Goal: Information Seeking & Learning: Learn about a topic

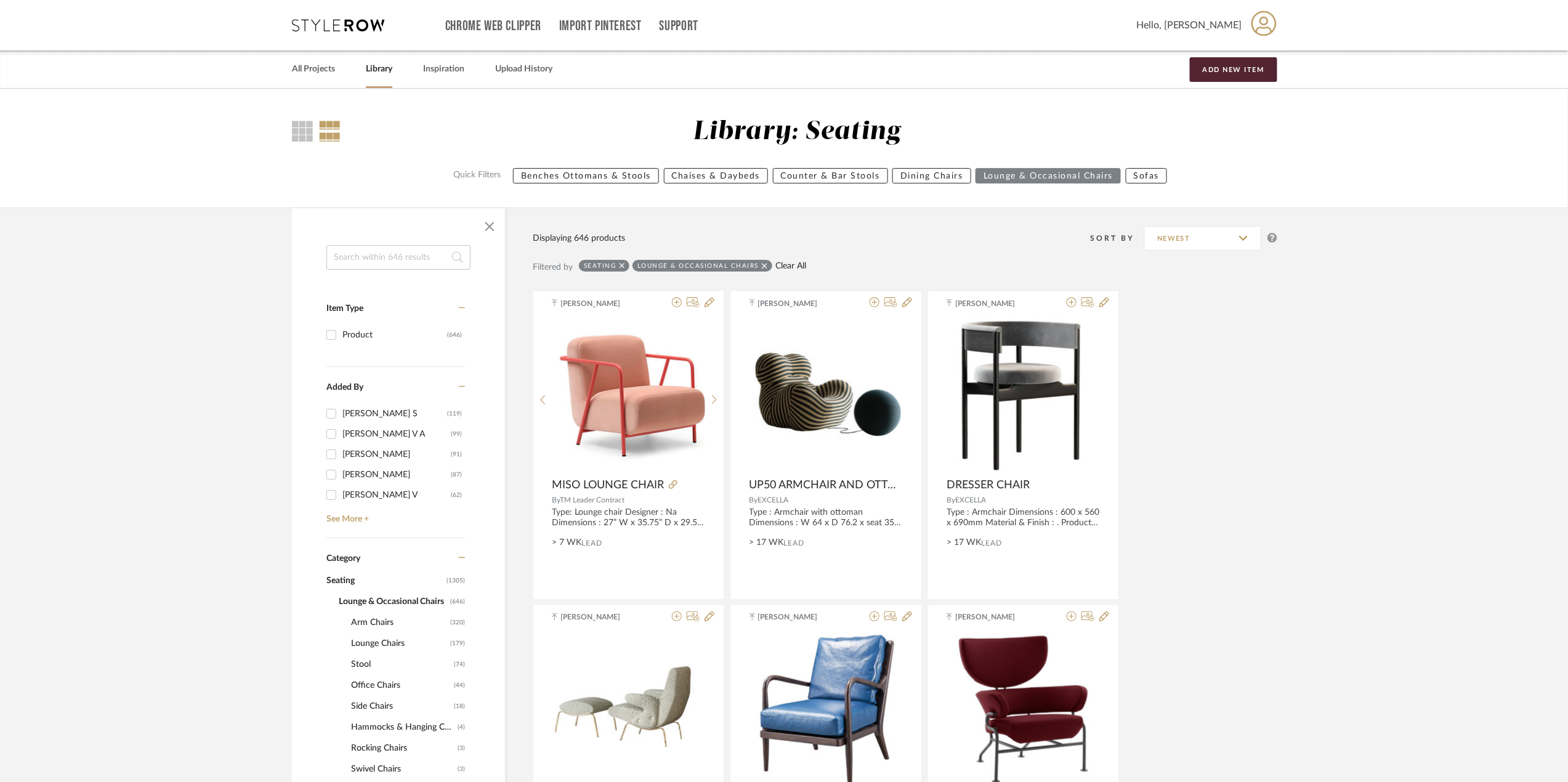
click at [785, 262] on link "Clear All" at bounding box center [790, 266] width 31 height 10
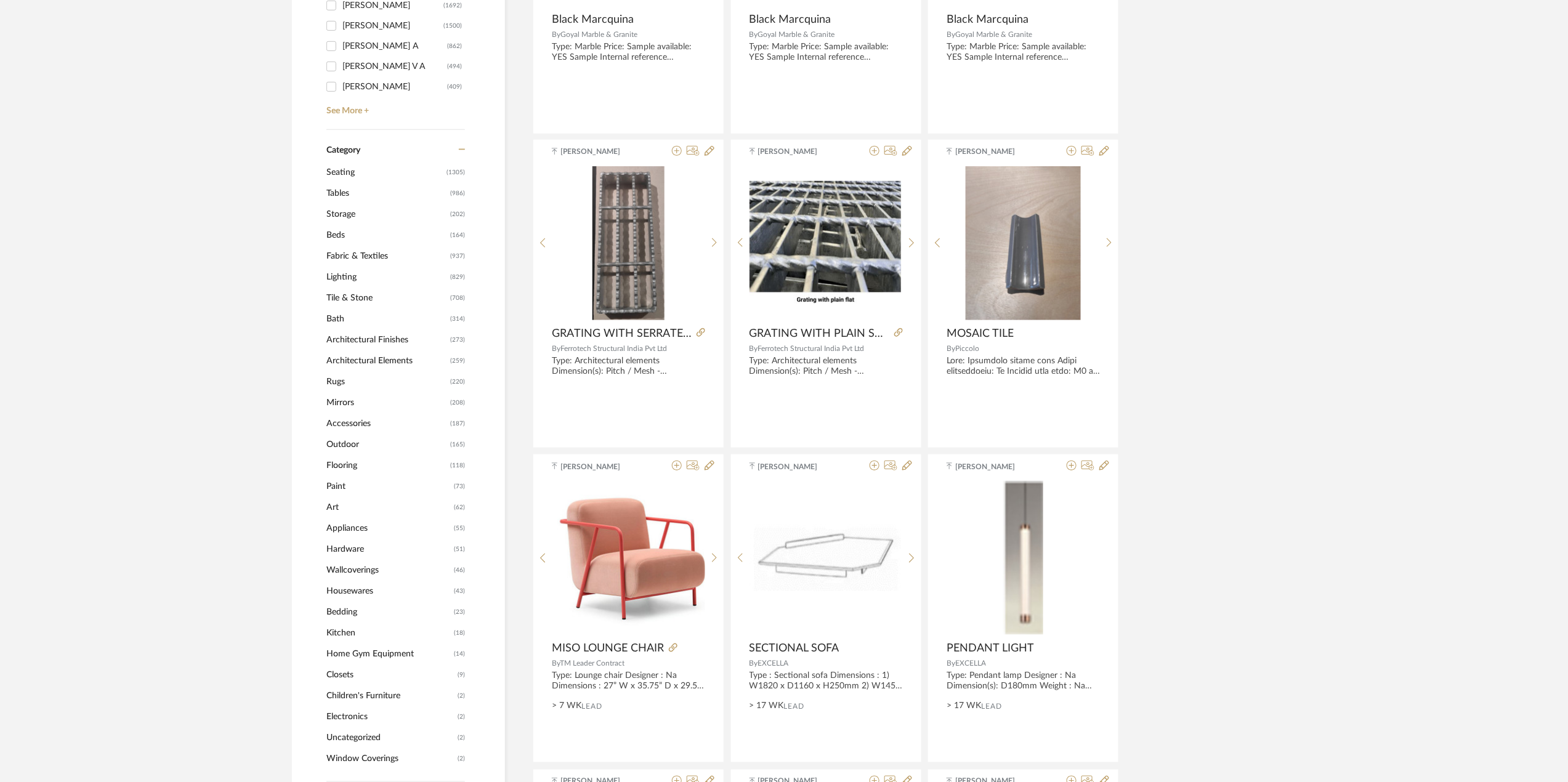
scroll to position [471, 0]
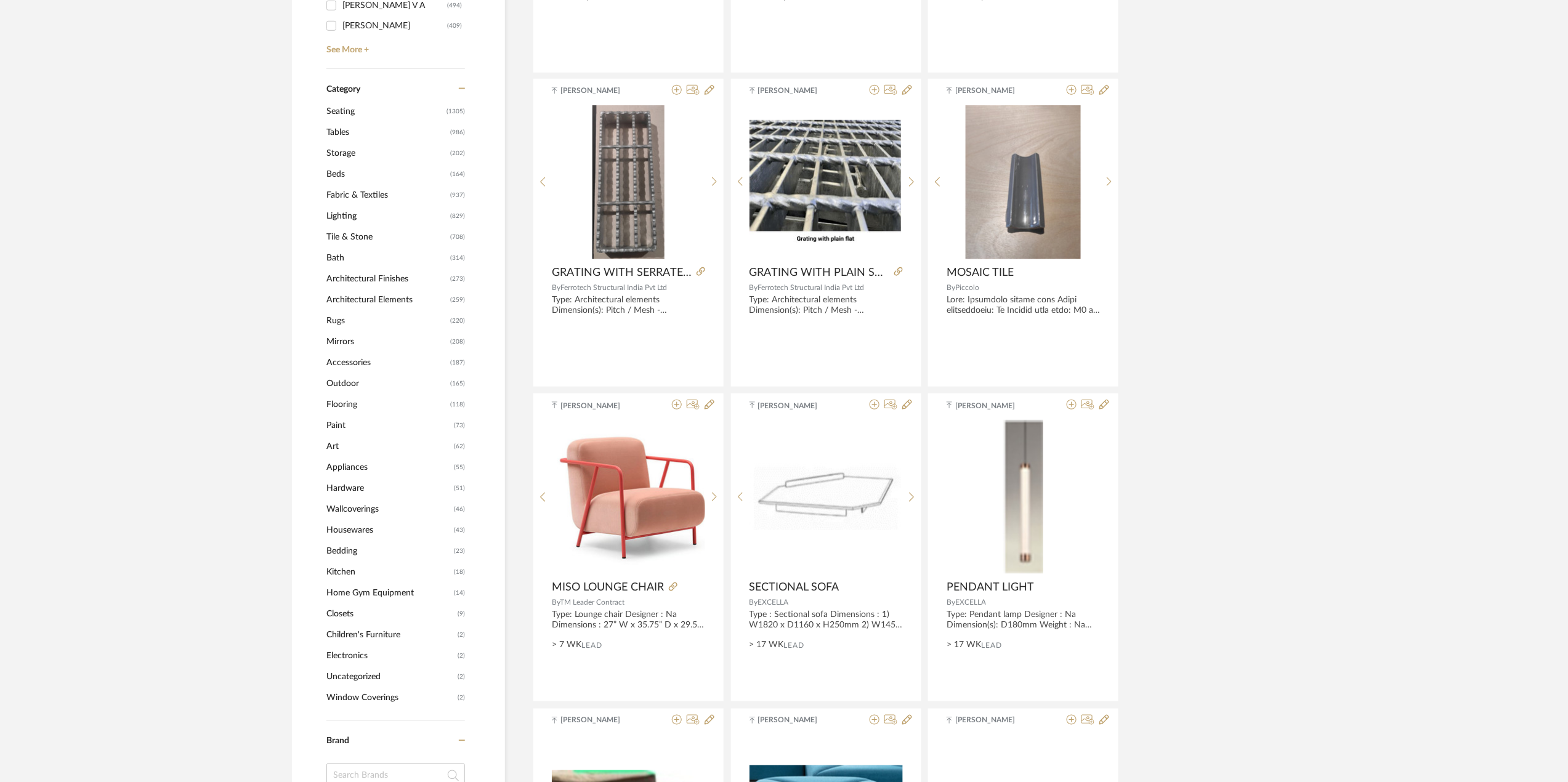
click at [350, 217] on span "Lighting" at bounding box center [387, 216] width 121 height 21
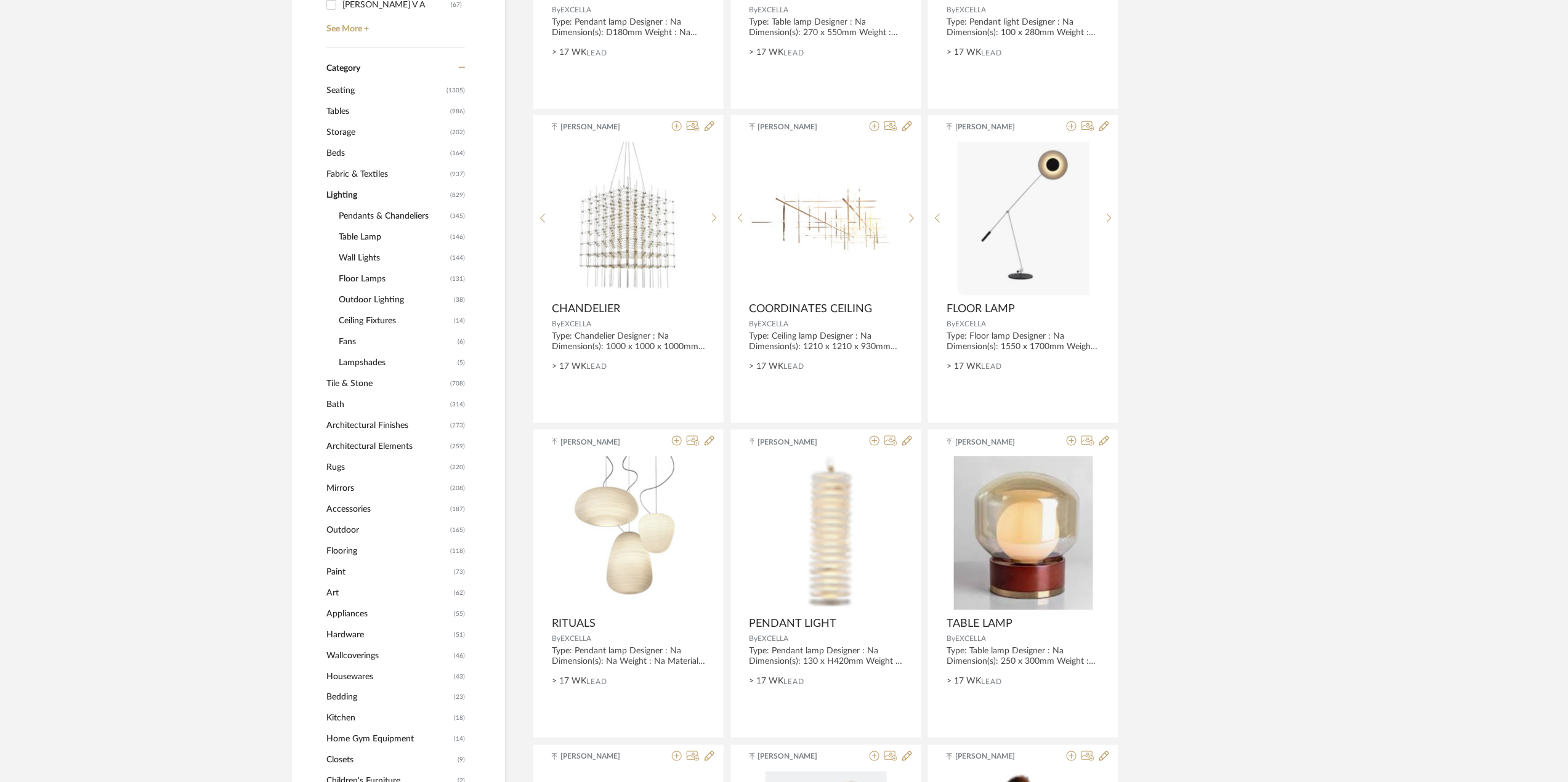
click at [391, 219] on span "Pendants & Chandeliers" at bounding box center [393, 216] width 108 height 21
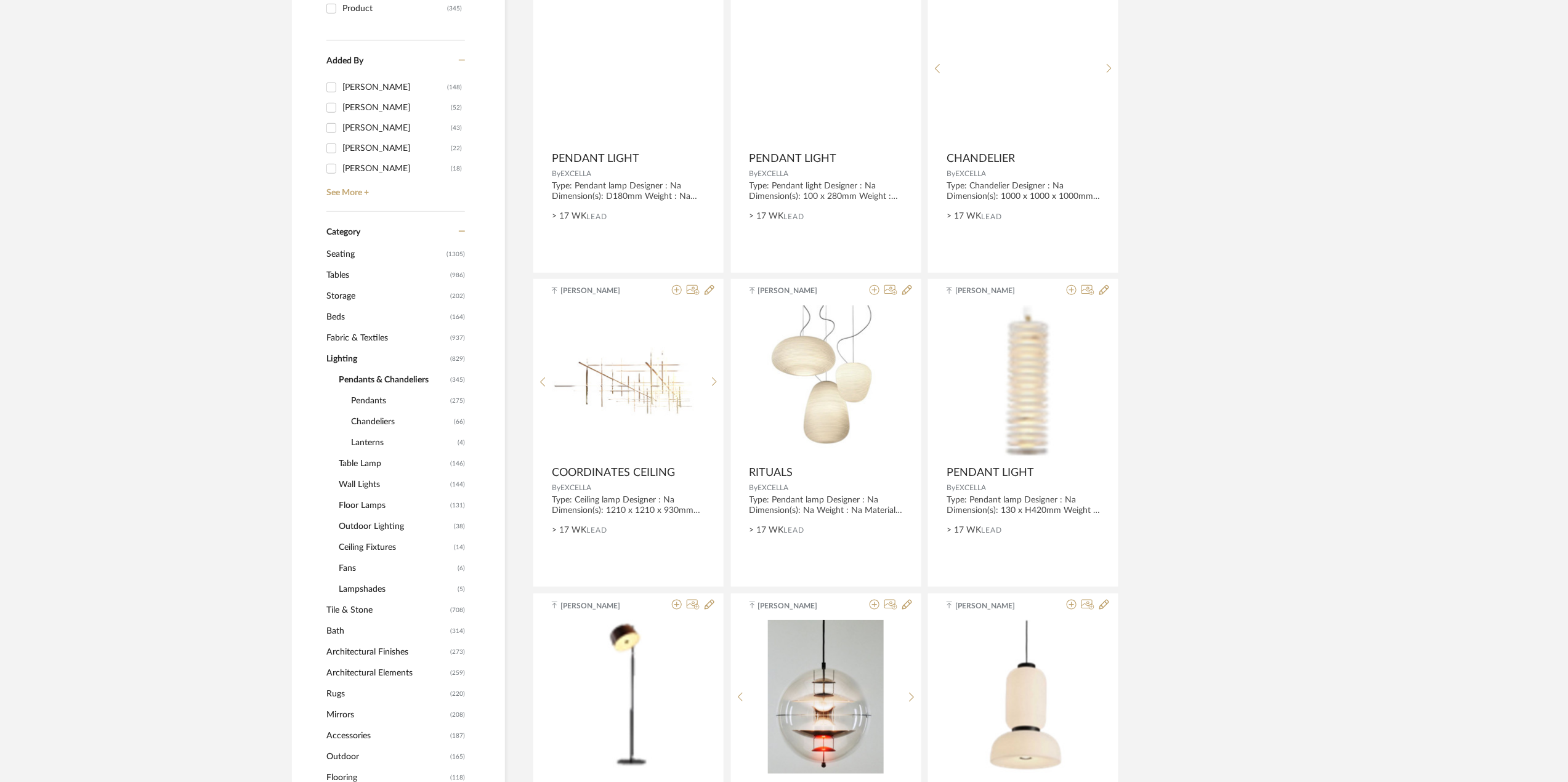
scroll to position [80, 0]
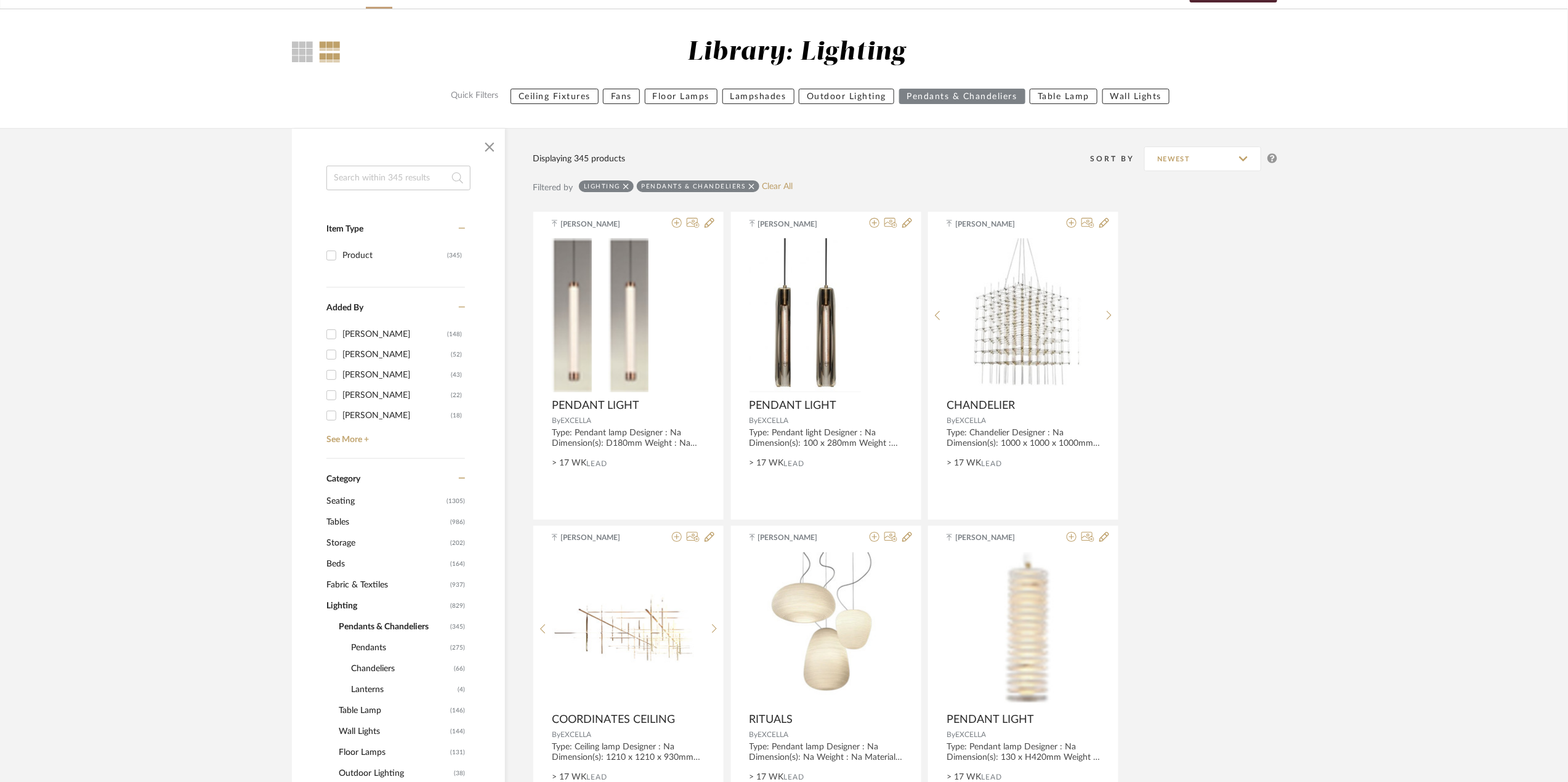
click at [394, 175] on input at bounding box center [398, 178] width 144 height 25
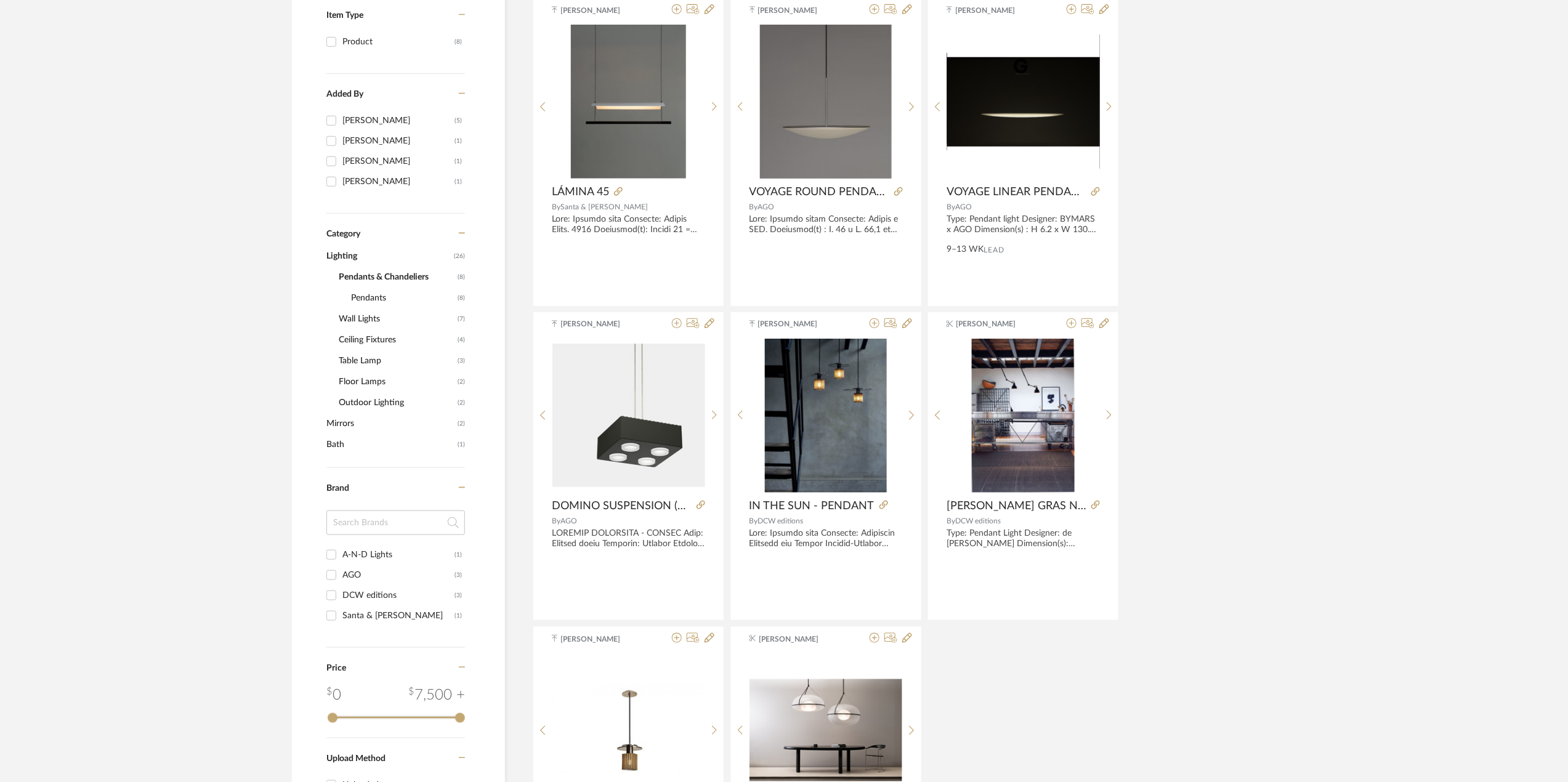
scroll to position [528, 0]
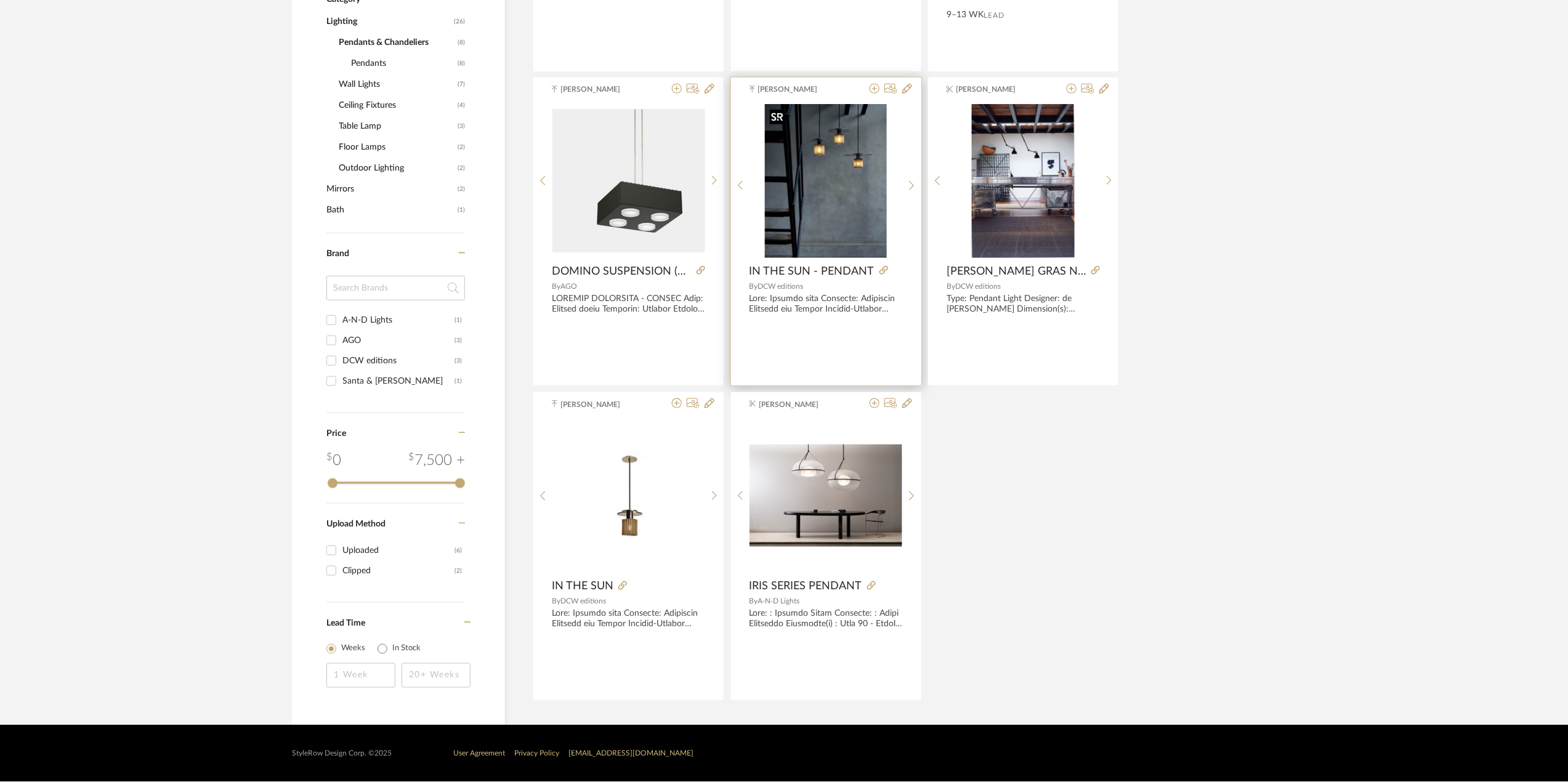
type input "dc"
click at [833, 208] on div "ITS_PEND..._2020_CE.pdf ITS_PEND..._2020_CE.pdf ITS_PEND..._2020_CE.pdf ITS_PEN…" at bounding box center [826, 181] width 153 height 154
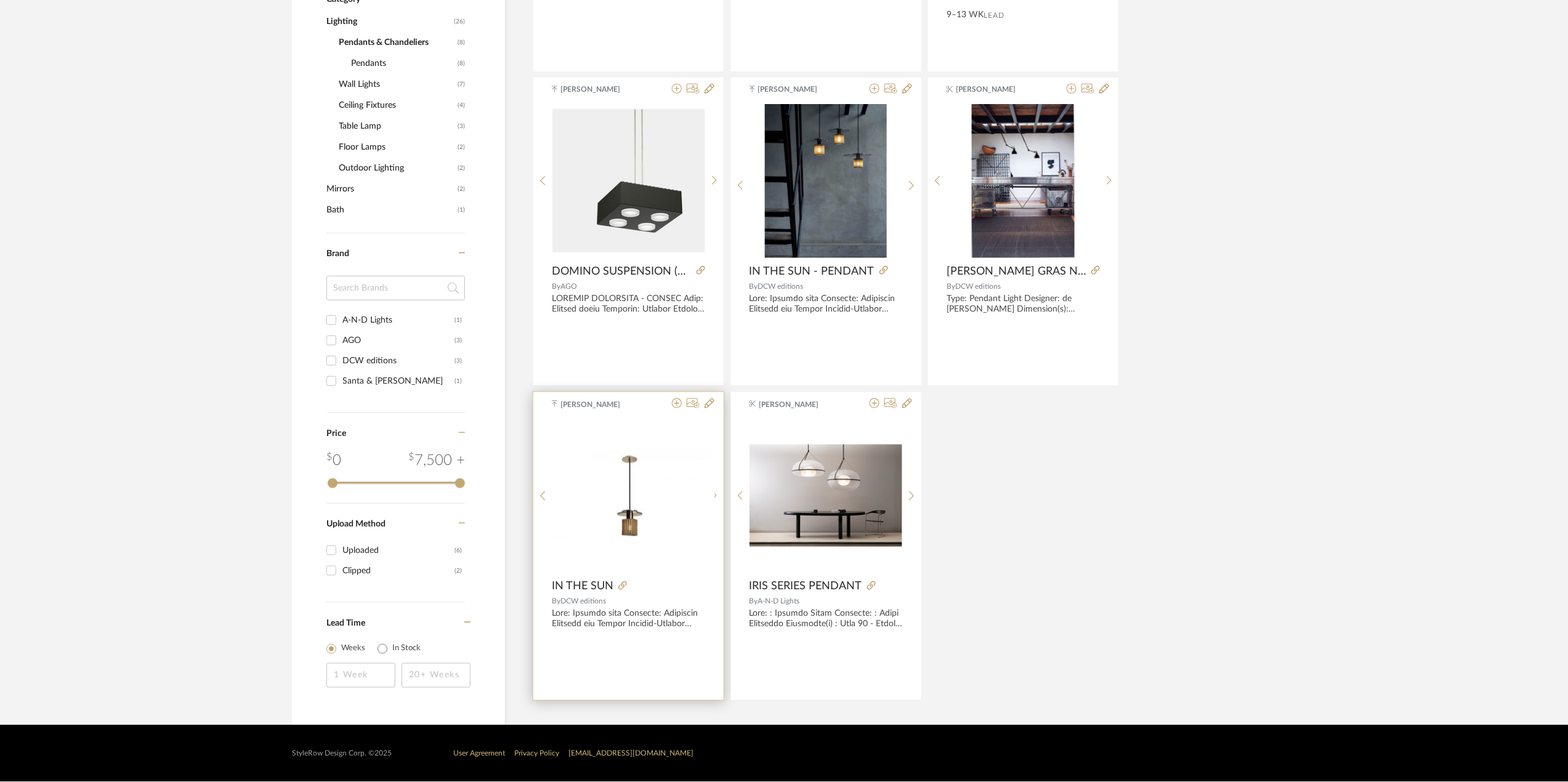
click at [607, 517] on img "0" at bounding box center [638, 496] width 154 height 93
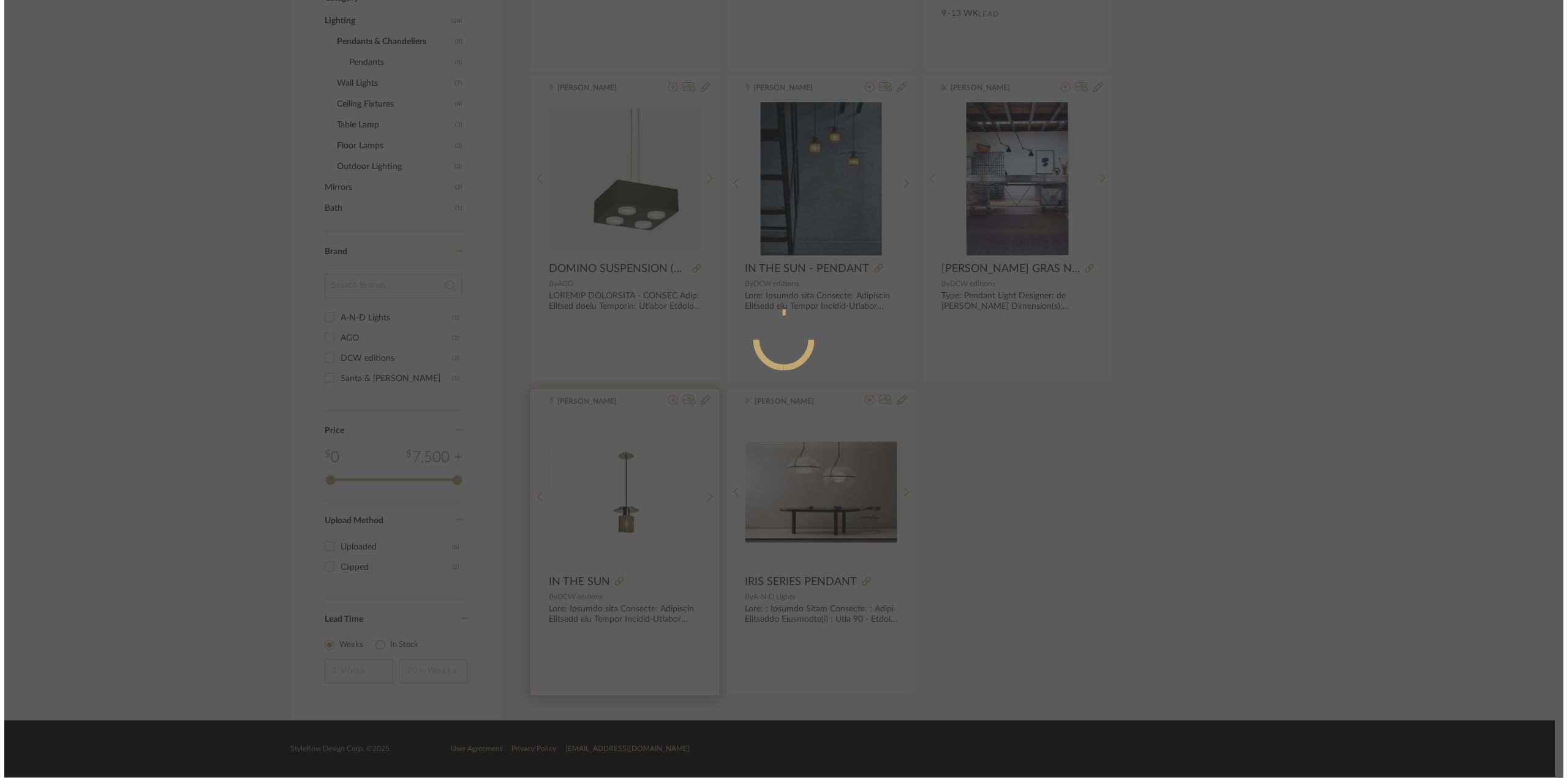
scroll to position [0, 0]
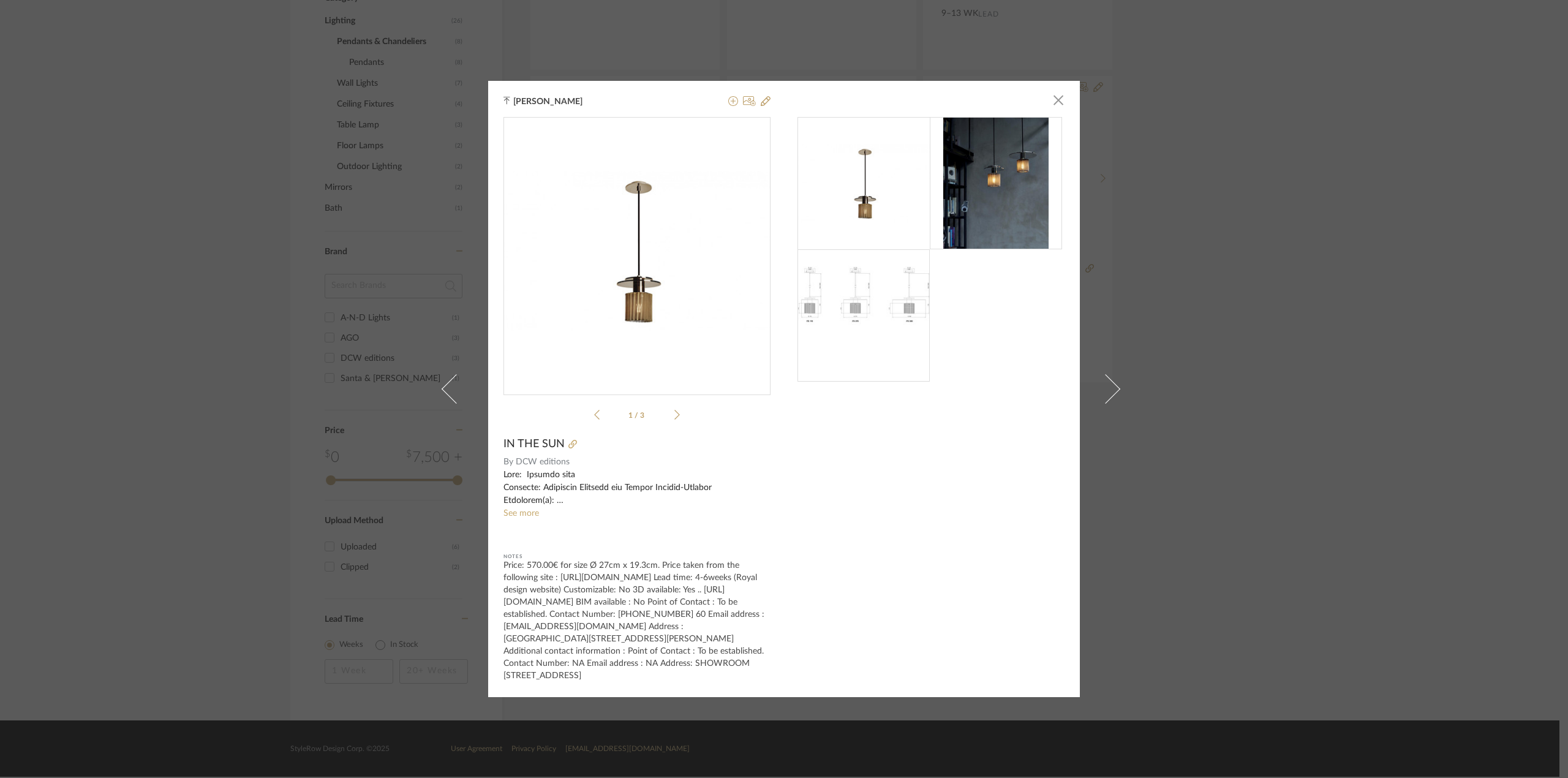
click at [908, 327] on img at bounding box center [863, 316] width 132 height 100
click at [674, 410] on icon at bounding box center [677, 415] width 5 height 11
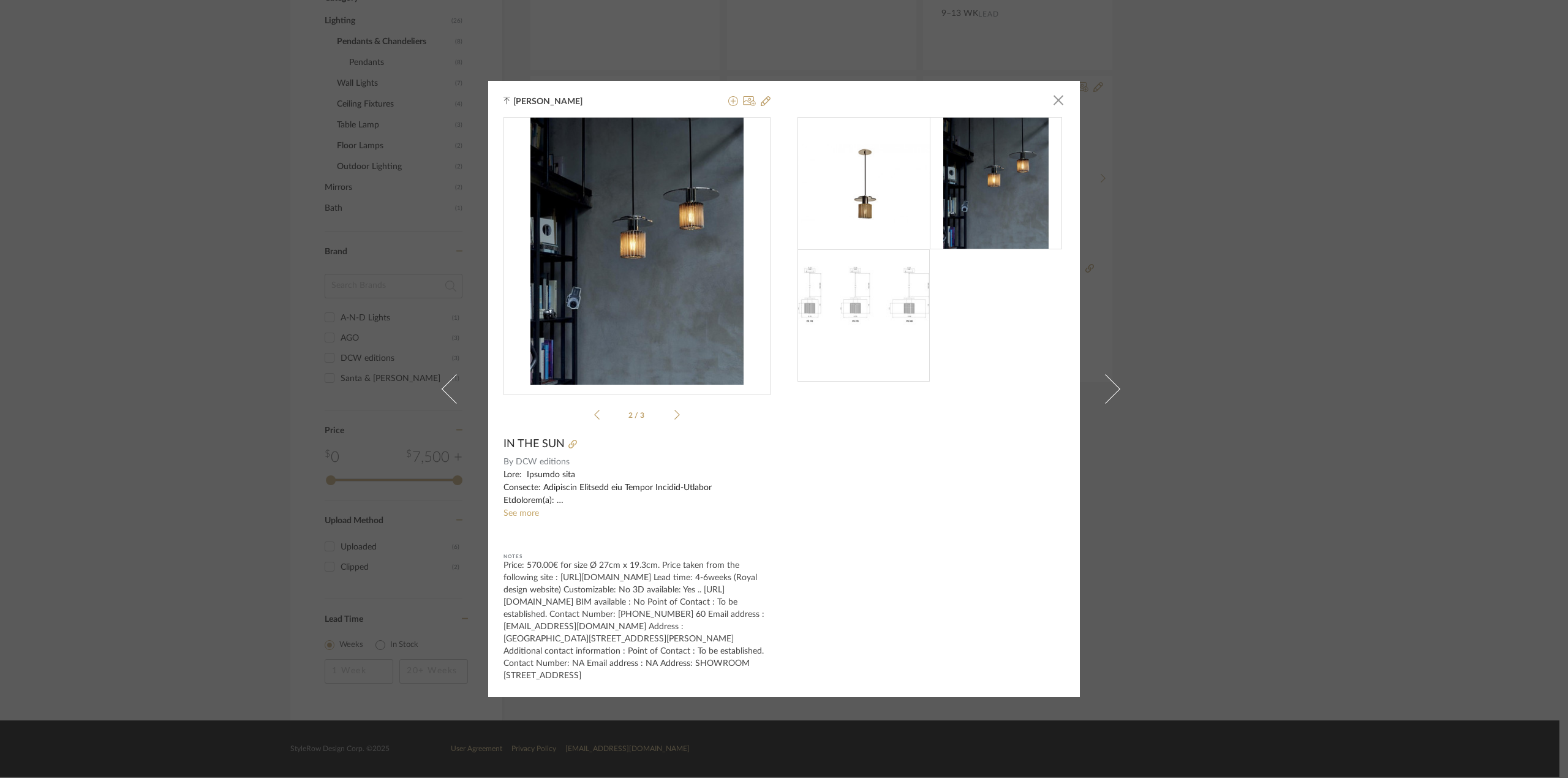
click at [674, 410] on icon at bounding box center [677, 415] width 5 height 11
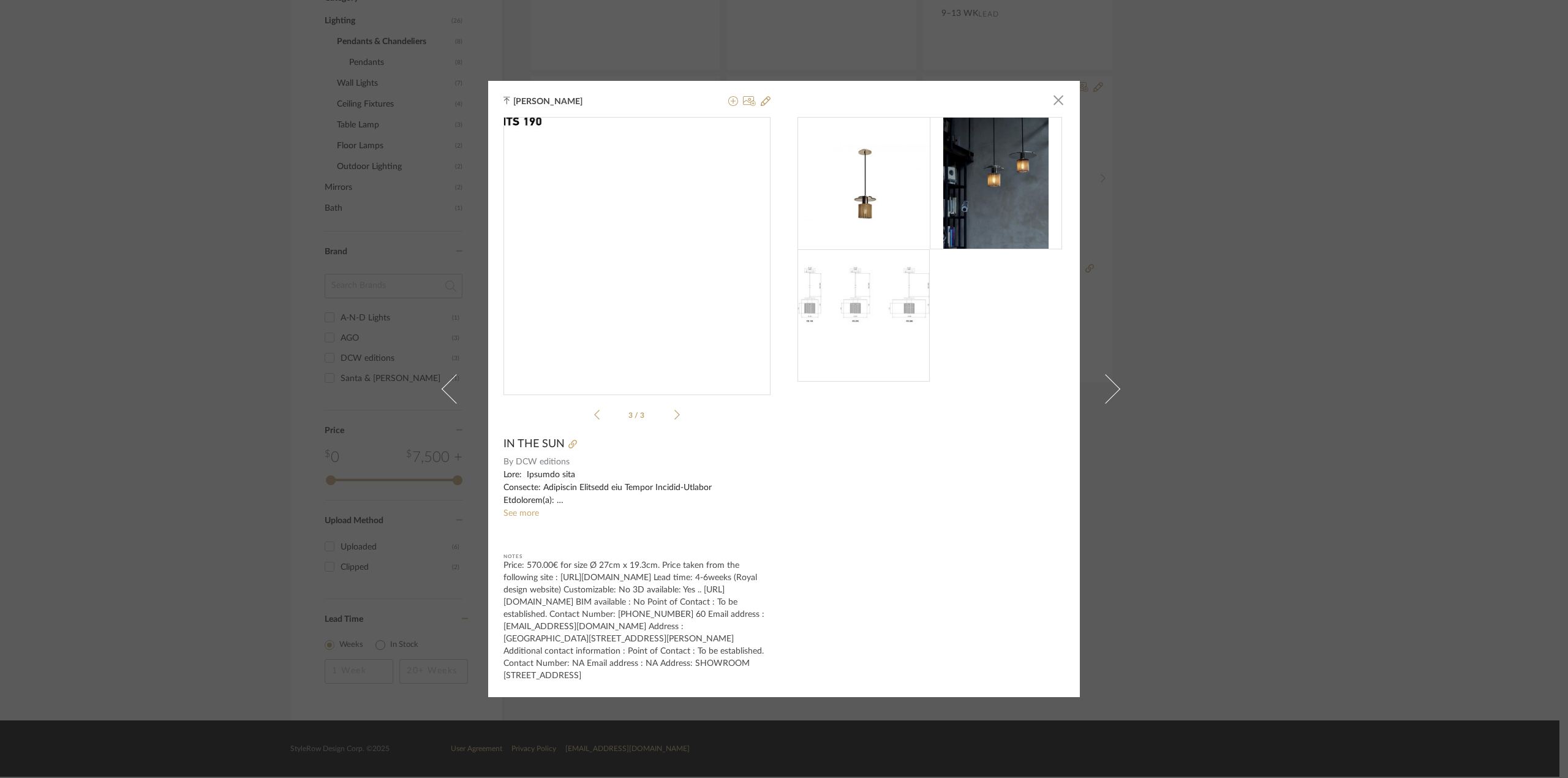
click at [562, 299] on img "2" at bounding box center [637, 251] width 267 height 200
